Goal: Task Accomplishment & Management: Manage account settings

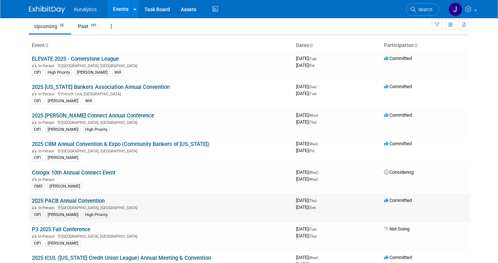
scroll to position [31, 0]
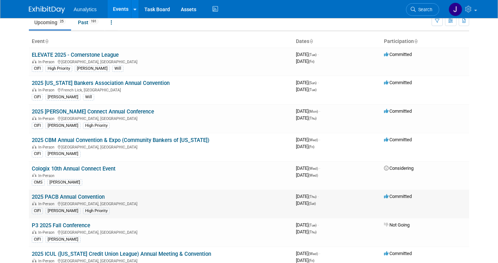
click at [88, 199] on link "2025 PACB Annual Convention" at bounding box center [68, 196] width 73 height 6
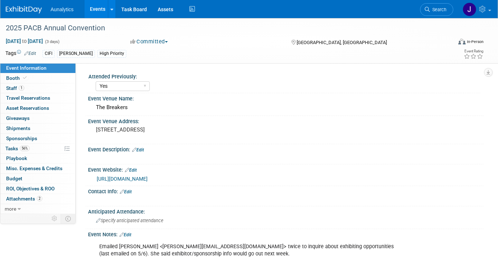
select select "Yes"
click at [145, 180] on link "https://web.pacb.org/atlas/events/11642/details" at bounding box center [122, 179] width 51 height 6
click at [95, 2] on link "Events" at bounding box center [97, 9] width 26 height 18
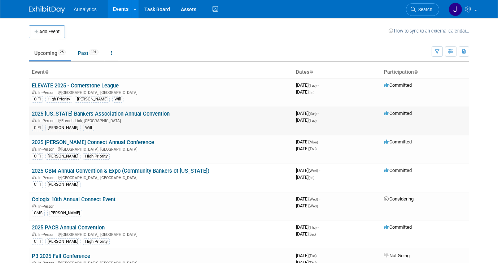
click at [108, 111] on link "2025 [US_STATE] Bankers Association Annual Convention" at bounding box center [101, 113] width 138 height 6
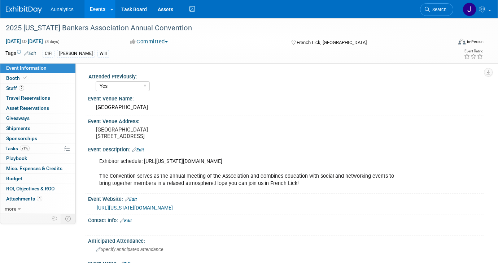
select select "Yes"
select select "CIFI Sales"
select select "Financial"
select select "Bank"
select select "State"
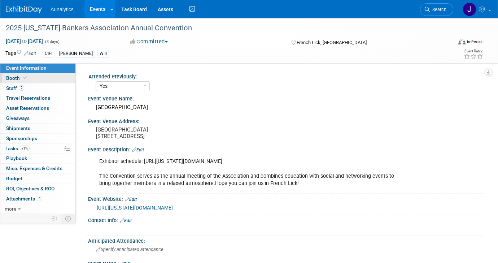
click at [21, 77] on span "Booth" at bounding box center [17, 78] width 22 height 6
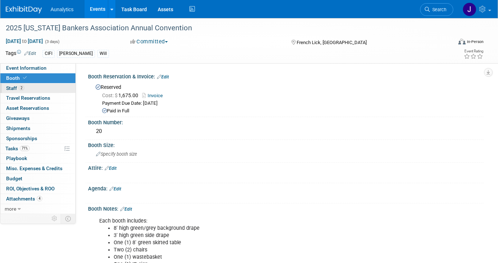
click at [32, 88] on link "2 Staff 2" at bounding box center [37, 88] width 75 height 10
